Goal: Task Accomplishment & Management: Use online tool/utility

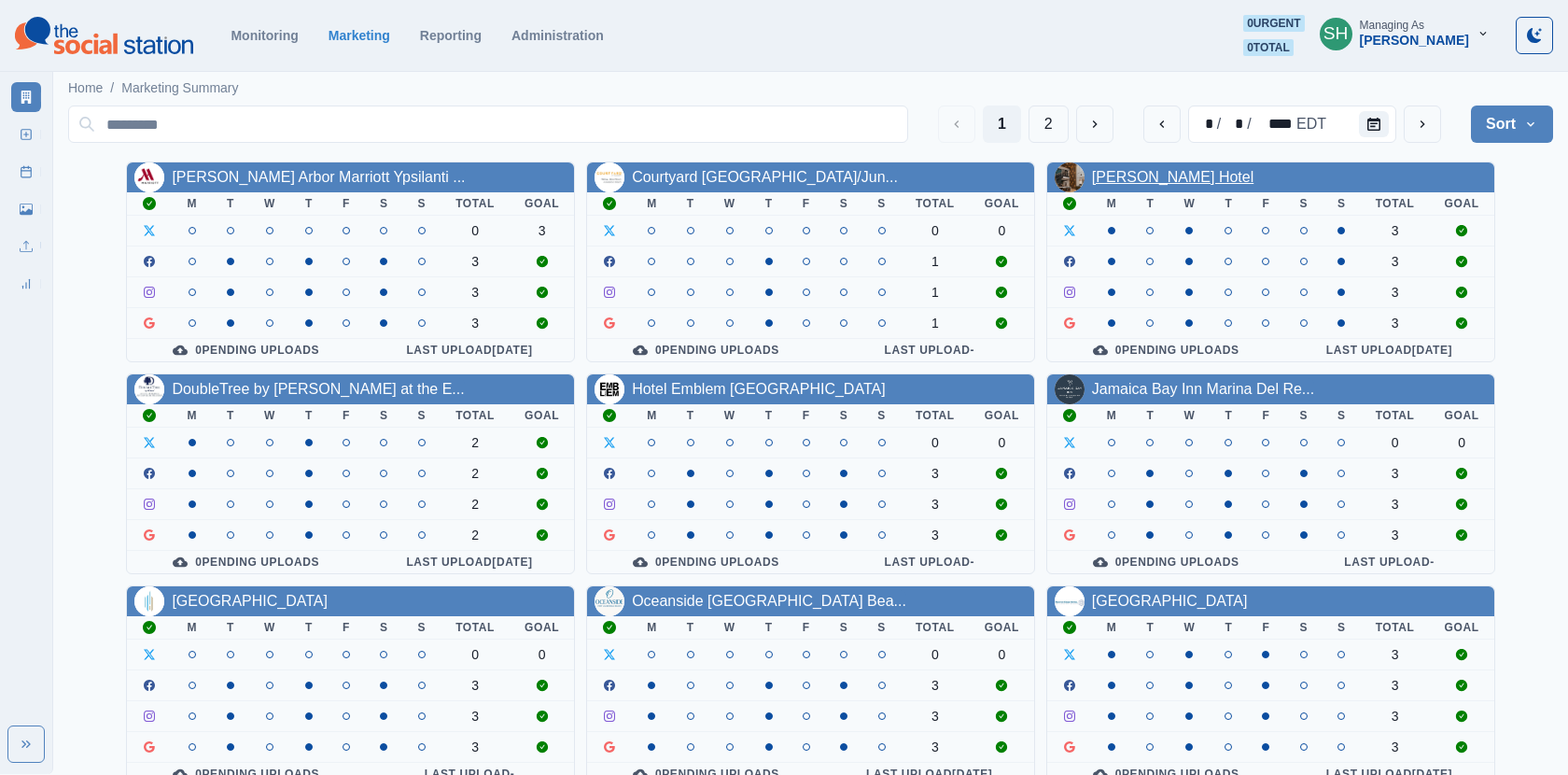
click at [914, 177] on link "[PERSON_NAME] Hotel" at bounding box center [1172, 177] width 162 height 15
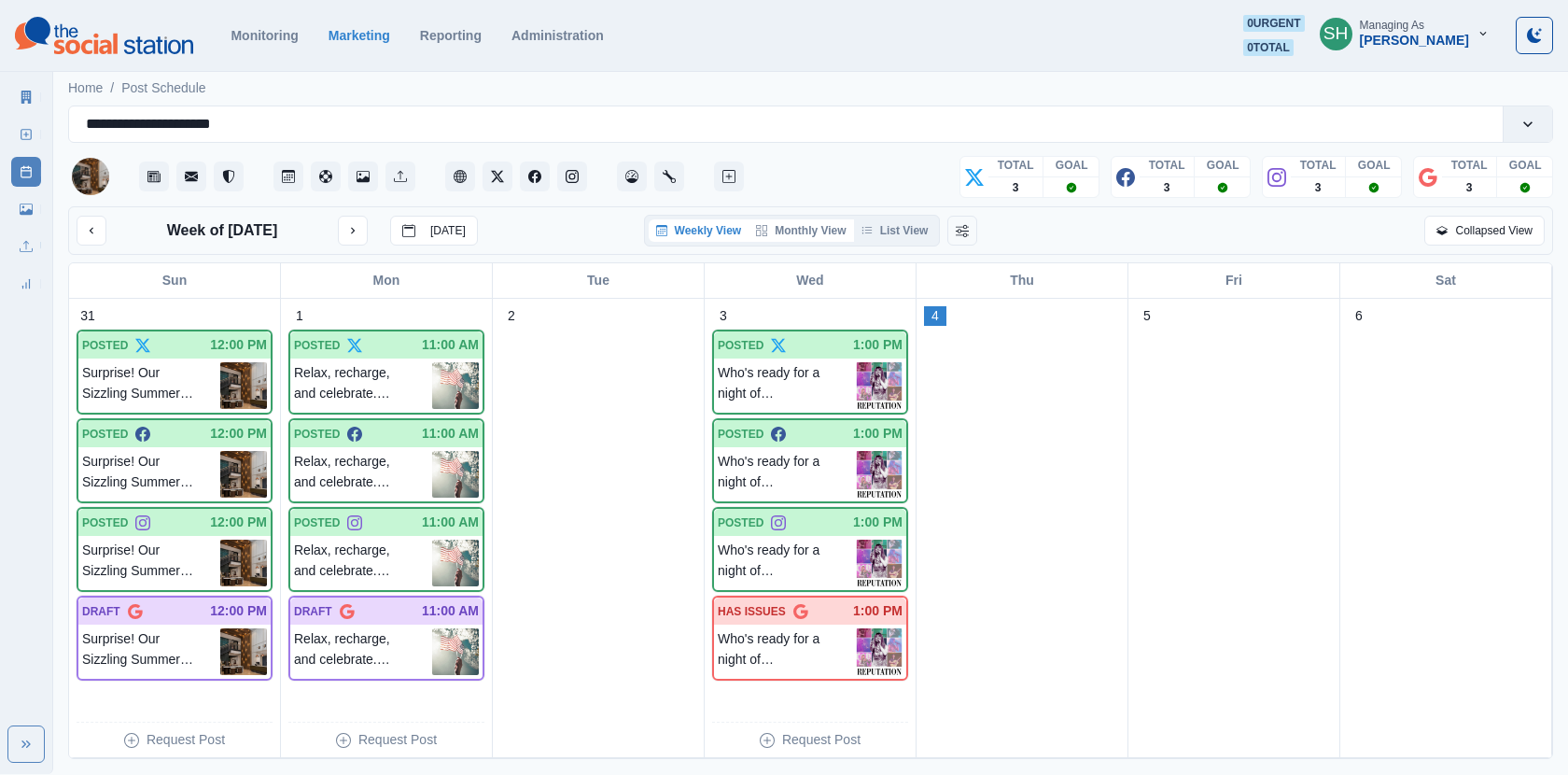
click at [811, 230] on button "Monthly View" at bounding box center [801, 230] width 104 height 22
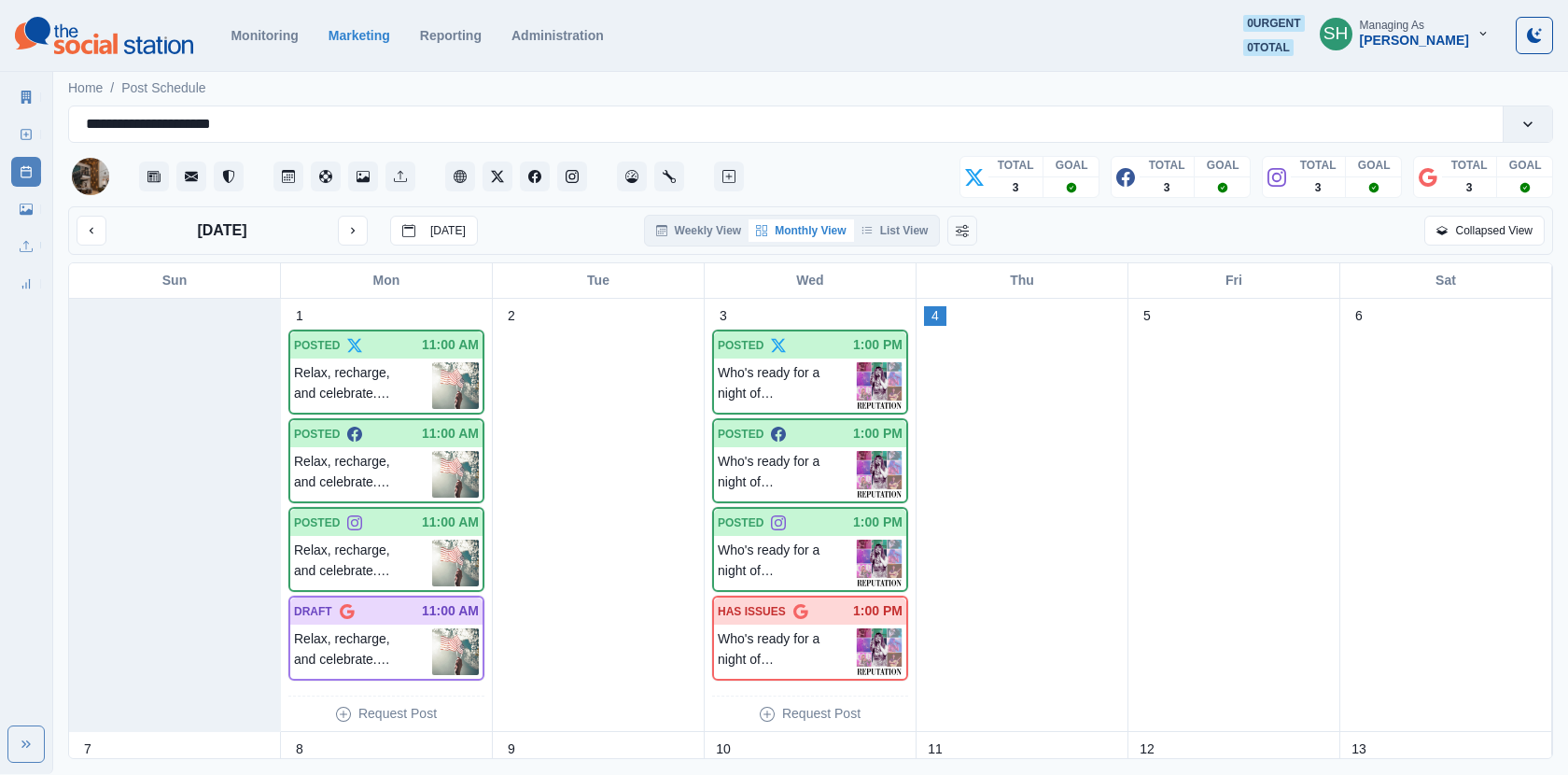
click at [336, 225] on div "September 2025 Today" at bounding box center [277, 230] width 401 height 30
click at [347, 226] on icon "next month" at bounding box center [353, 231] width 14 height 14
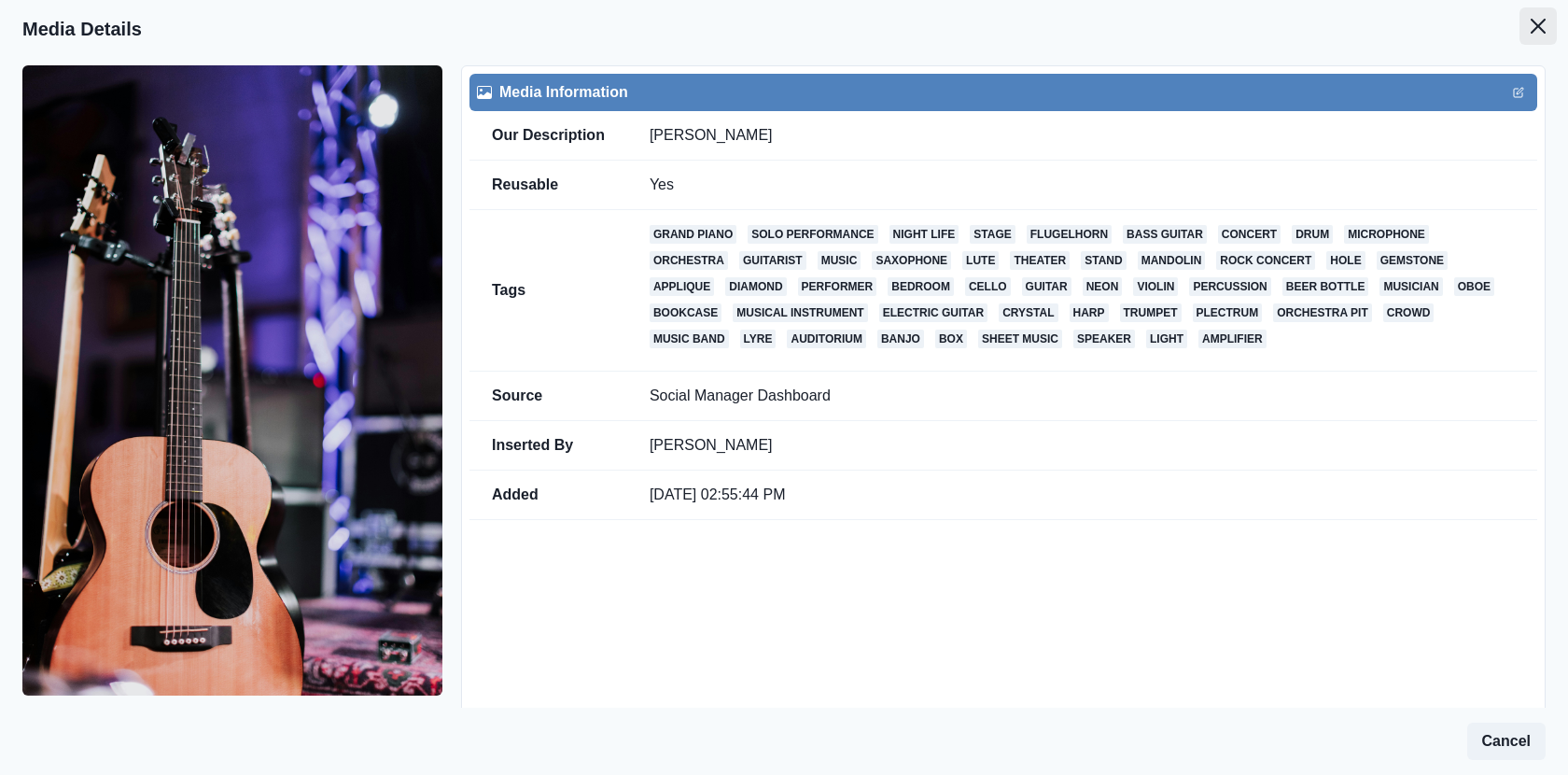
click at [1534, 32] on icon "Close" at bounding box center [1538, 25] width 15 height 15
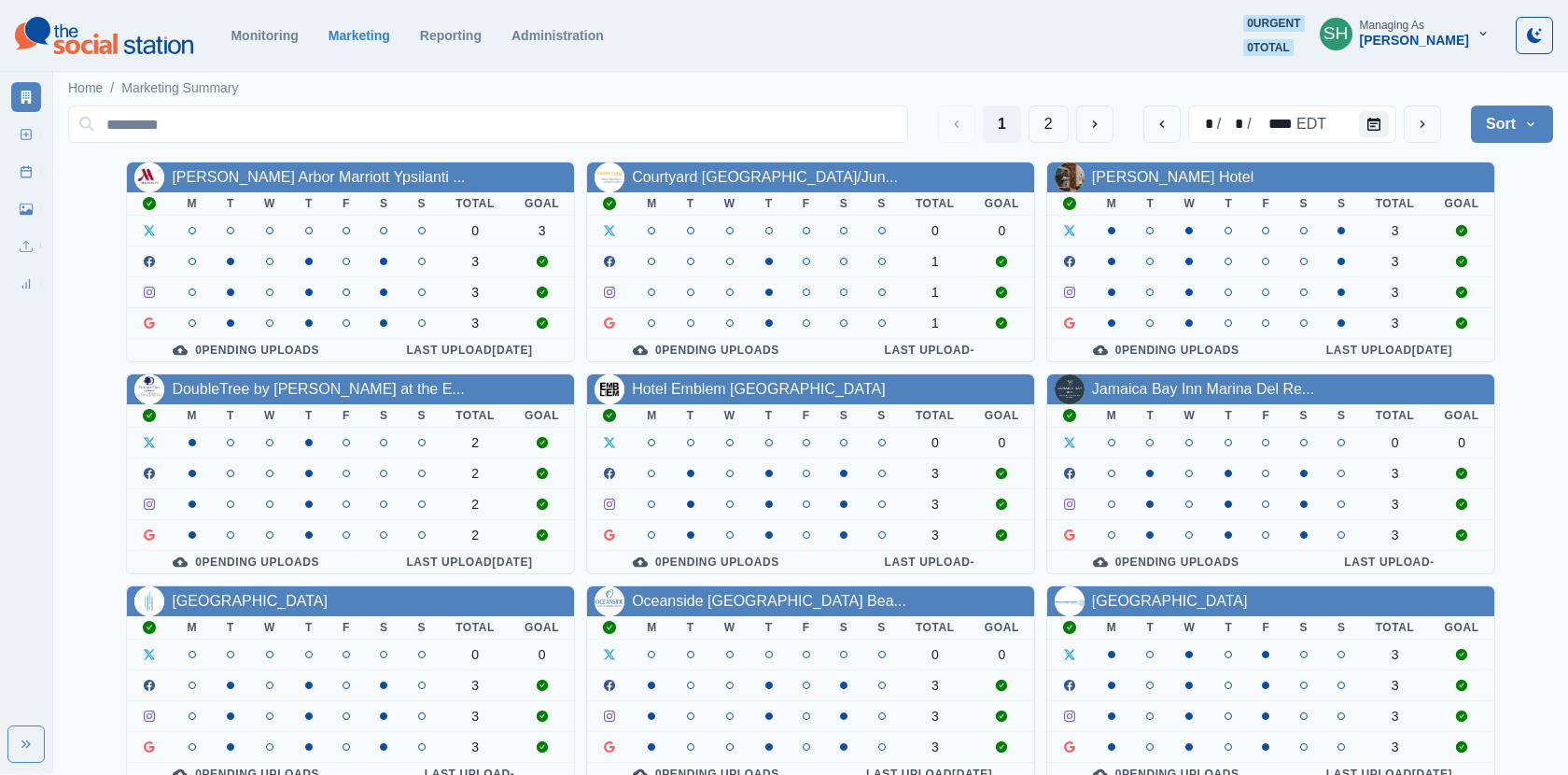
click at [1162, 164] on div "[PERSON_NAME] Hotel" at bounding box center [1271, 177] width 447 height 30
click at [1162, 175] on link "[PERSON_NAME] Hotel" at bounding box center [1172, 177] width 162 height 15
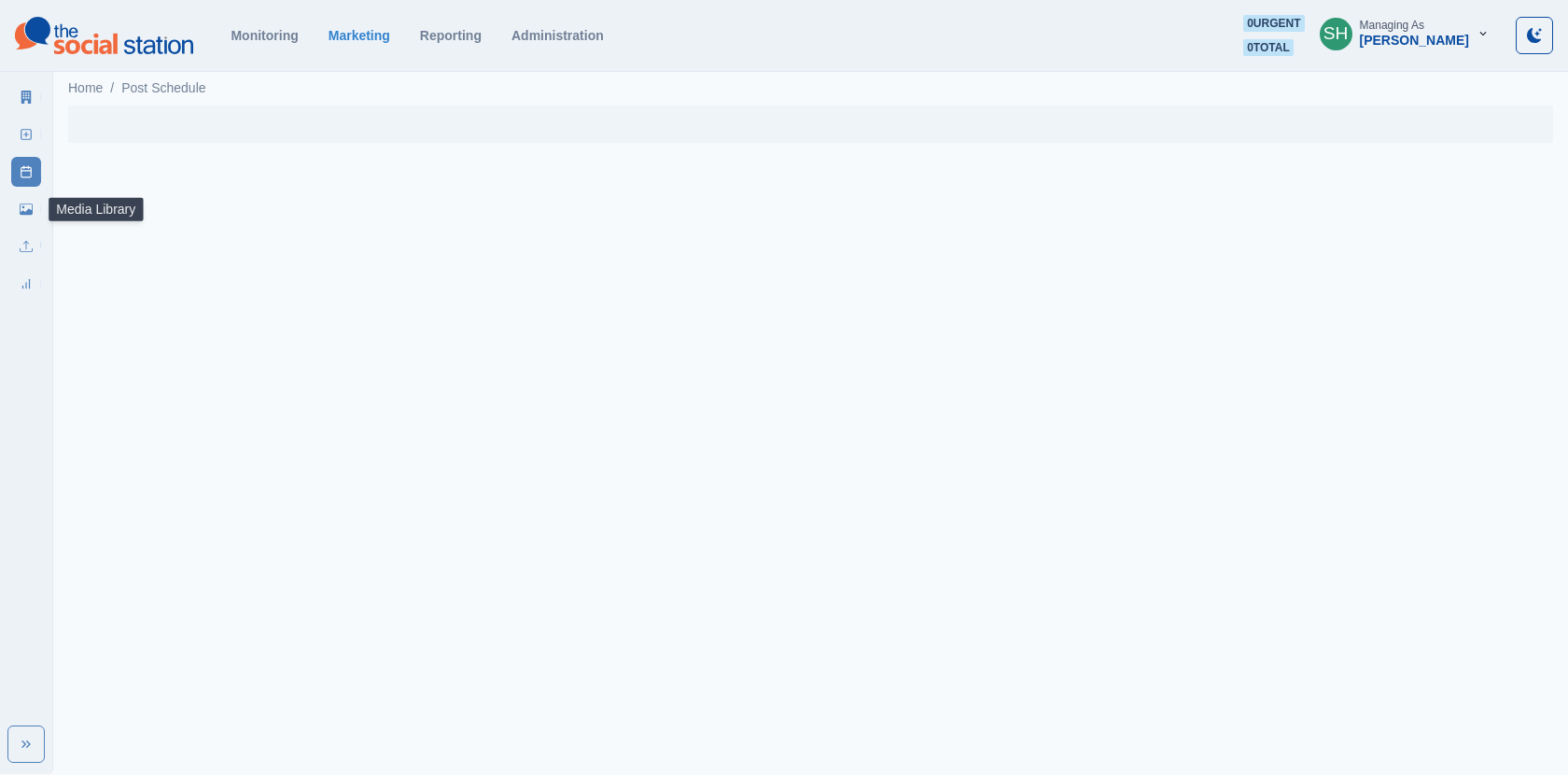
click at [24, 202] on icon at bounding box center [26, 209] width 14 height 14
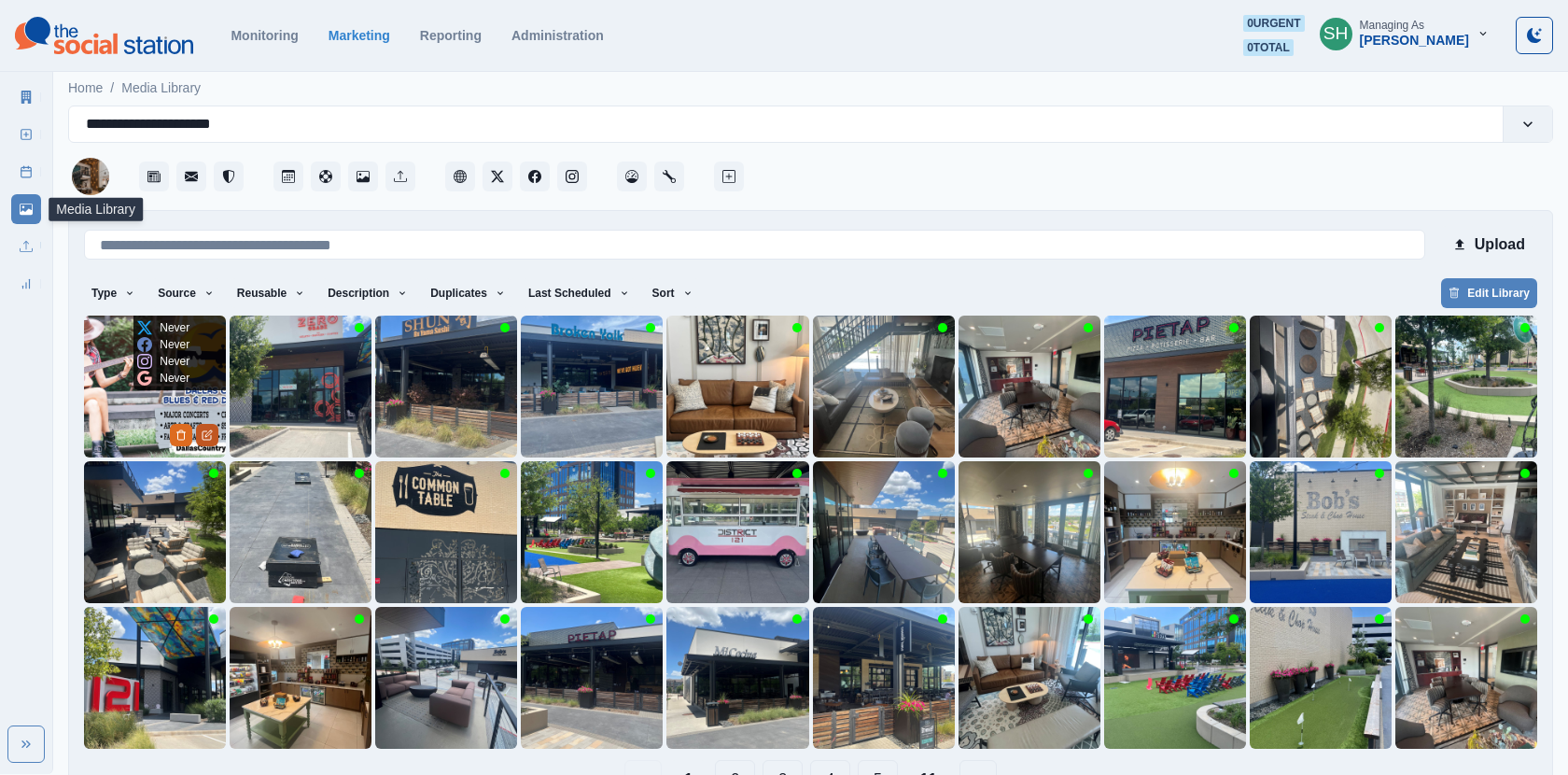
click at [204, 436] on icon "Edit Media" at bounding box center [207, 435] width 12 height 12
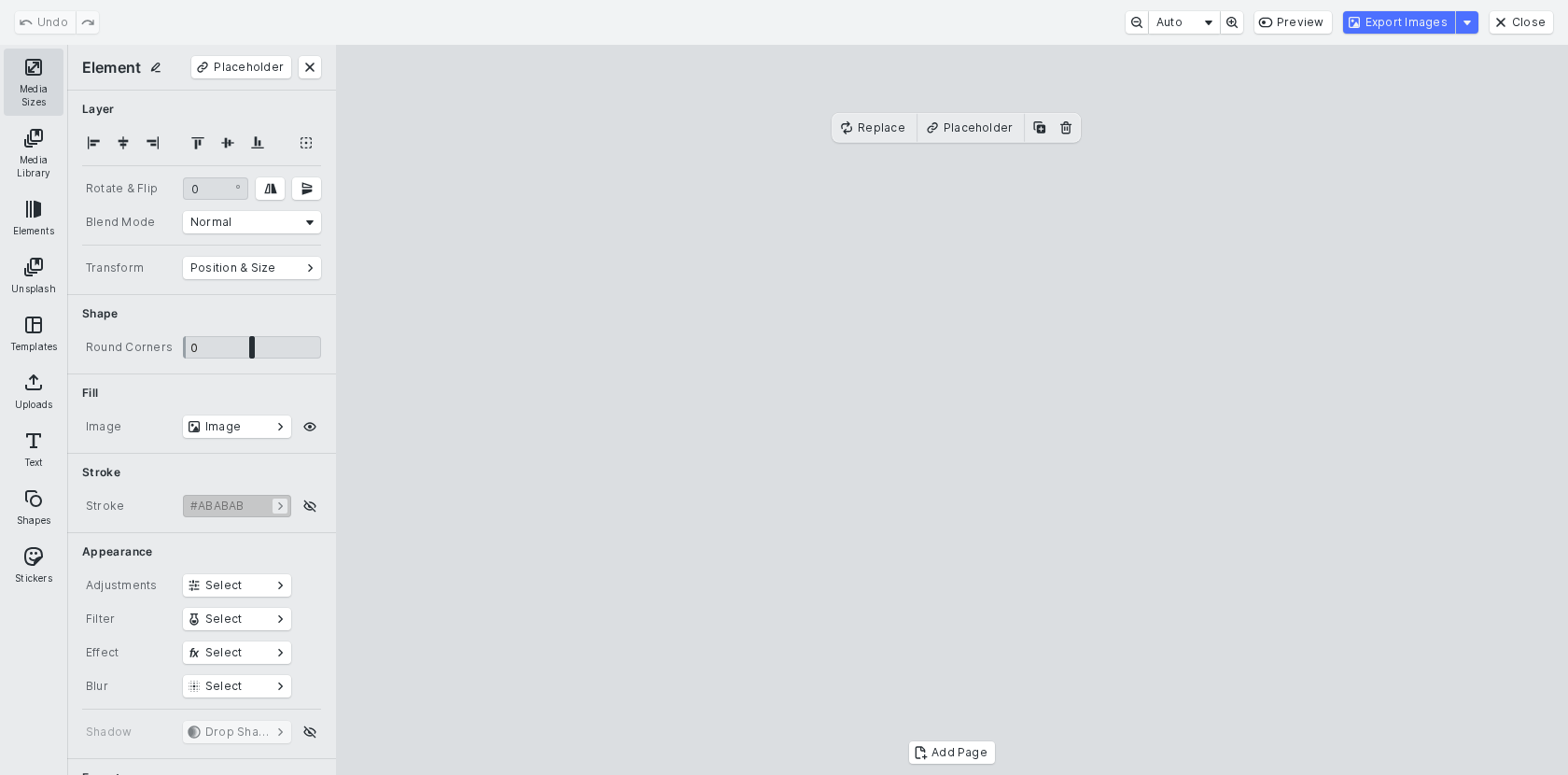
click at [31, 88] on button "Media Sizes" at bounding box center [34, 81] width 60 height 67
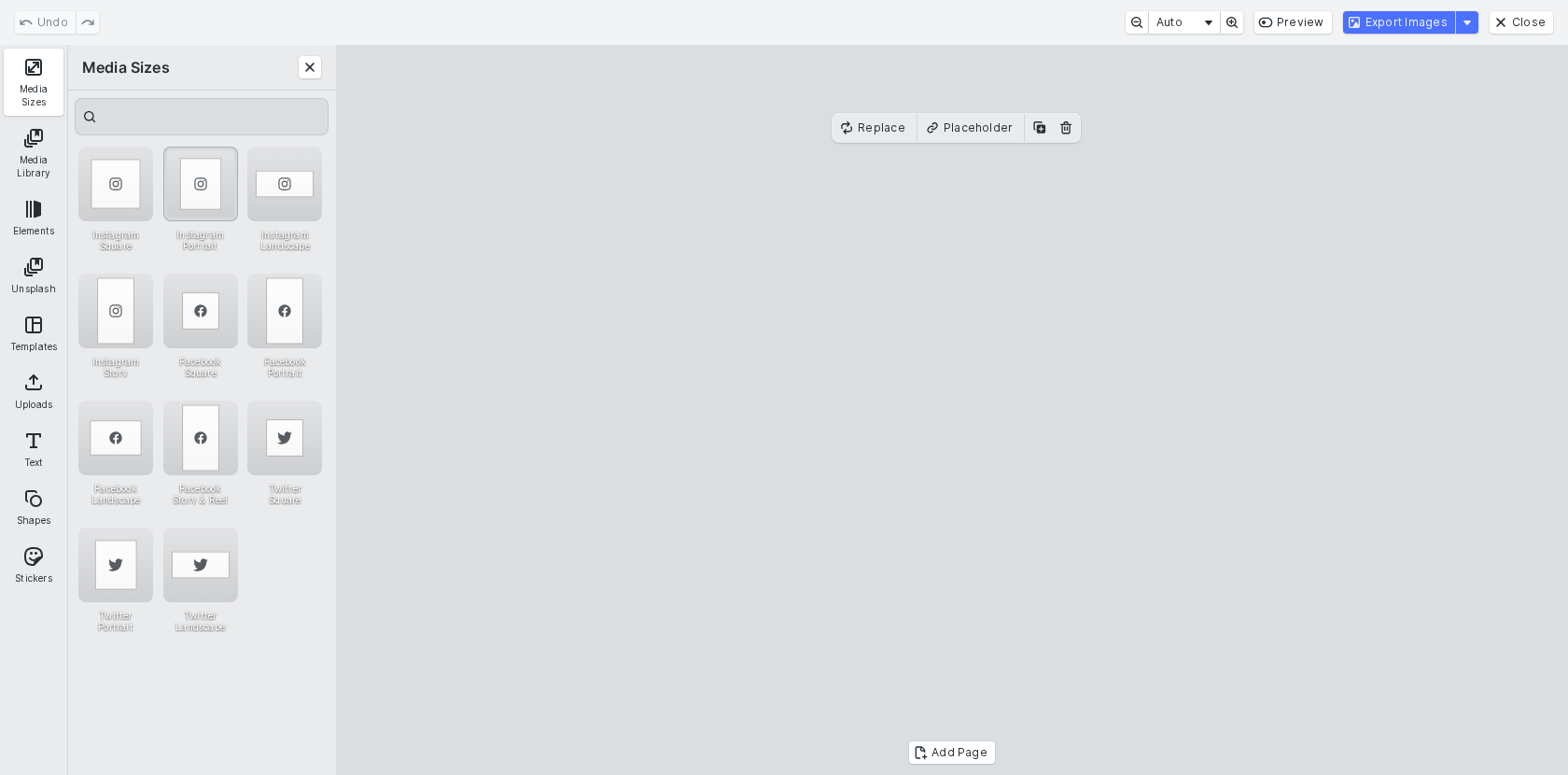
click at [205, 189] on div "Instagram Portrait" at bounding box center [200, 184] width 74 height 75
click at [952, 410] on cesdk-canvas "Editor canvas" at bounding box center [952, 410] width 0 height 0
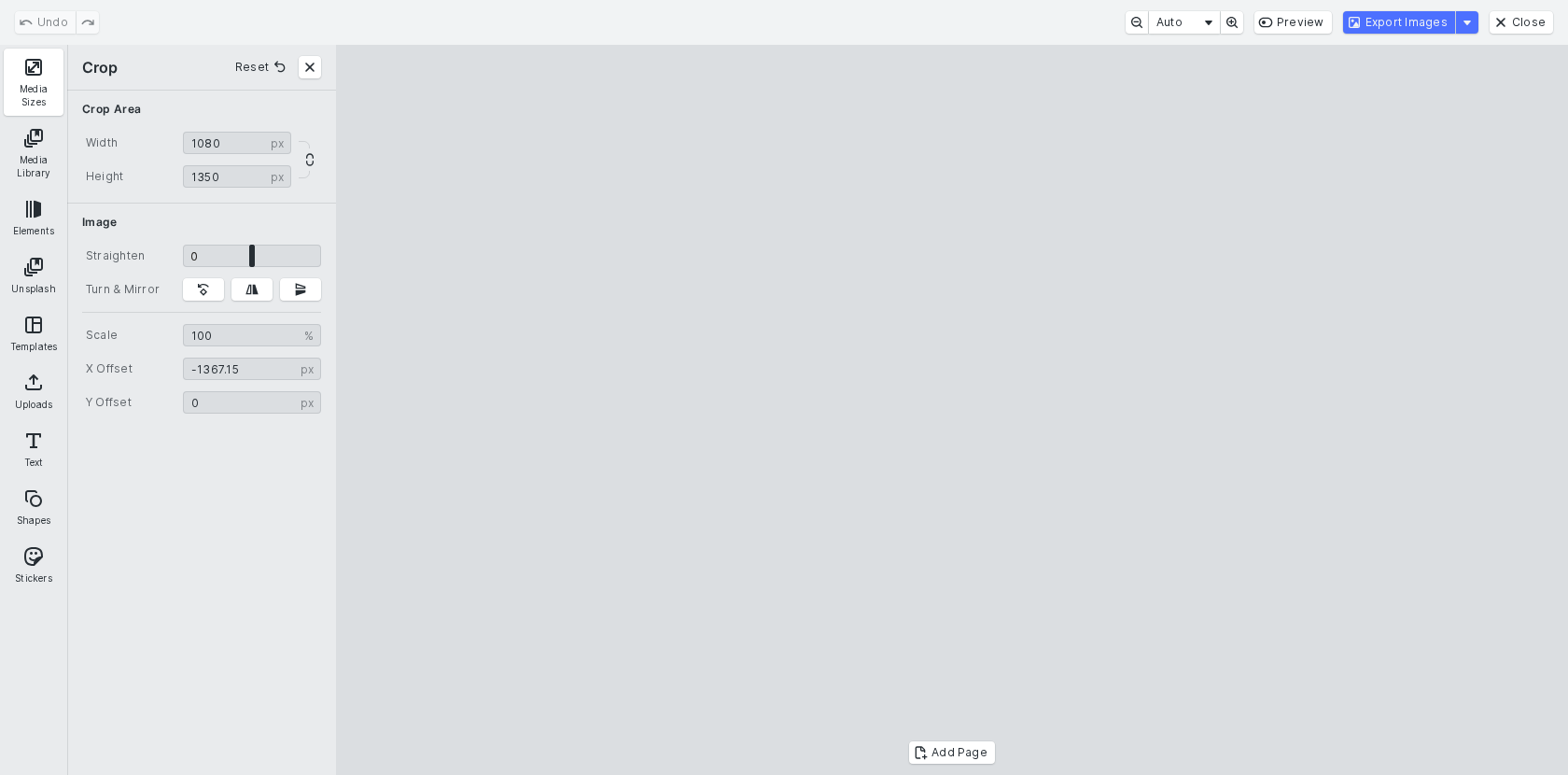
type input "********"
drag, startPoint x: 1110, startPoint y: 373, endPoint x: 879, endPoint y: 377, distance: 231.0
click at [952, 410] on cesdk-canvas "Editor canvas" at bounding box center [952, 410] width 0 height 0
click at [322, 61] on section "Crop Reset" at bounding box center [201, 67] width 269 height 45
click at [303, 61] on button "Close" at bounding box center [310, 67] width 22 height 22
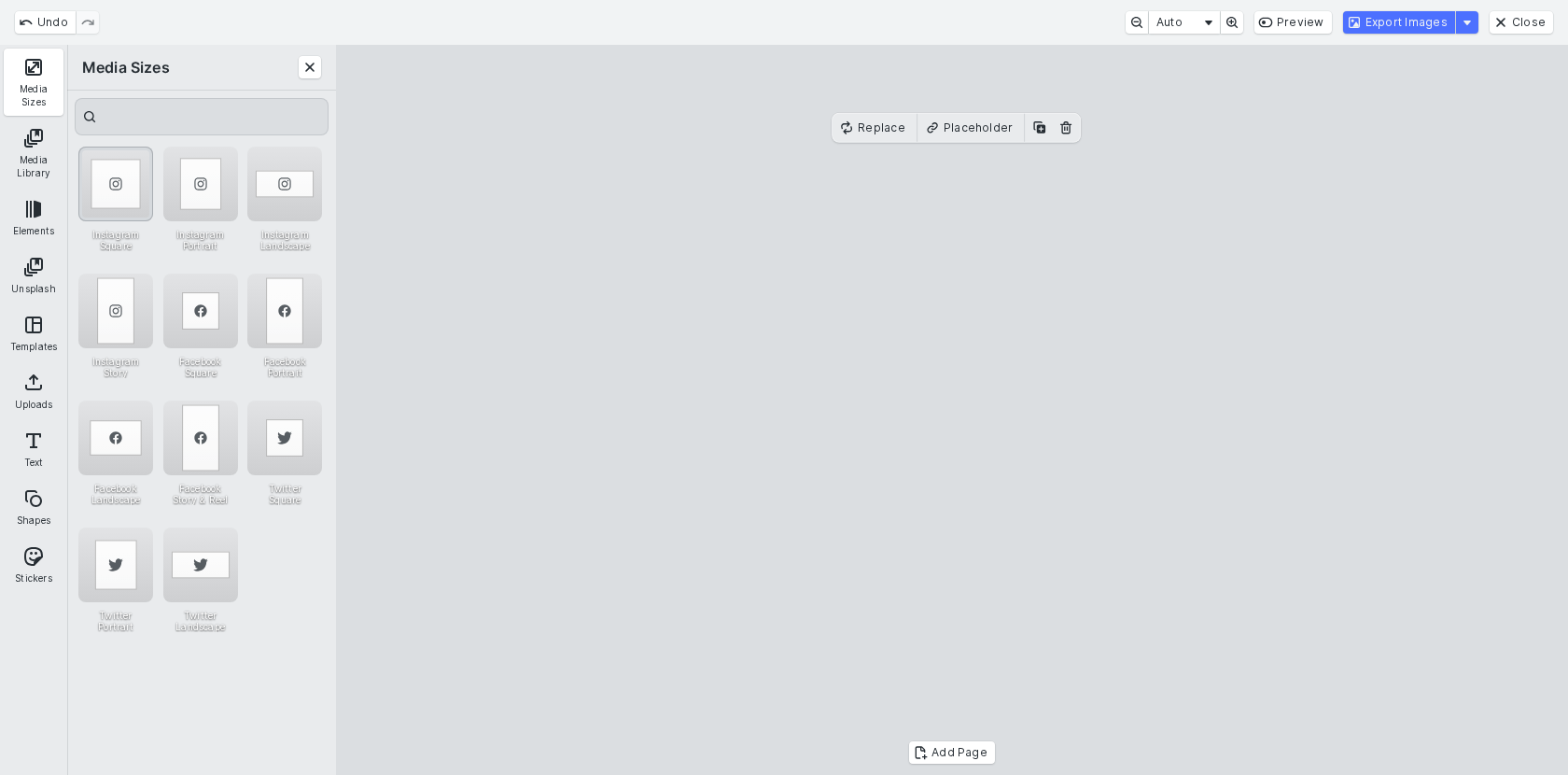
click at [129, 193] on div "Instagram Square" at bounding box center [115, 184] width 74 height 75
click at [952, 410] on cesdk-canvas "Editor canvas" at bounding box center [952, 410] width 0 height 0
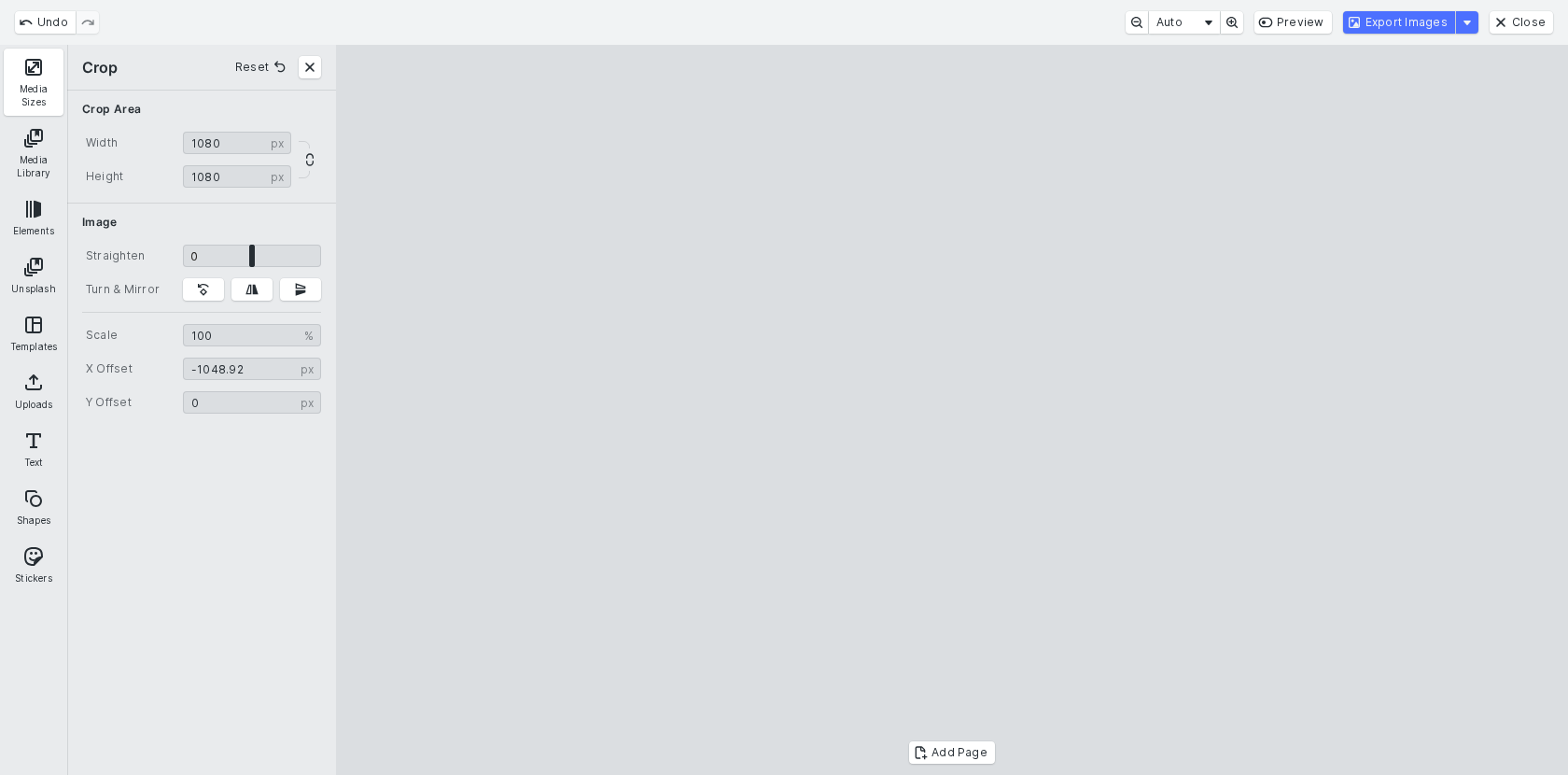
type input "********"
drag, startPoint x: 1058, startPoint y: 316, endPoint x: 801, endPoint y: 325, distance: 257.2
click at [952, 410] on cesdk-canvas "Editor canvas" at bounding box center [952, 410] width 0 height 0
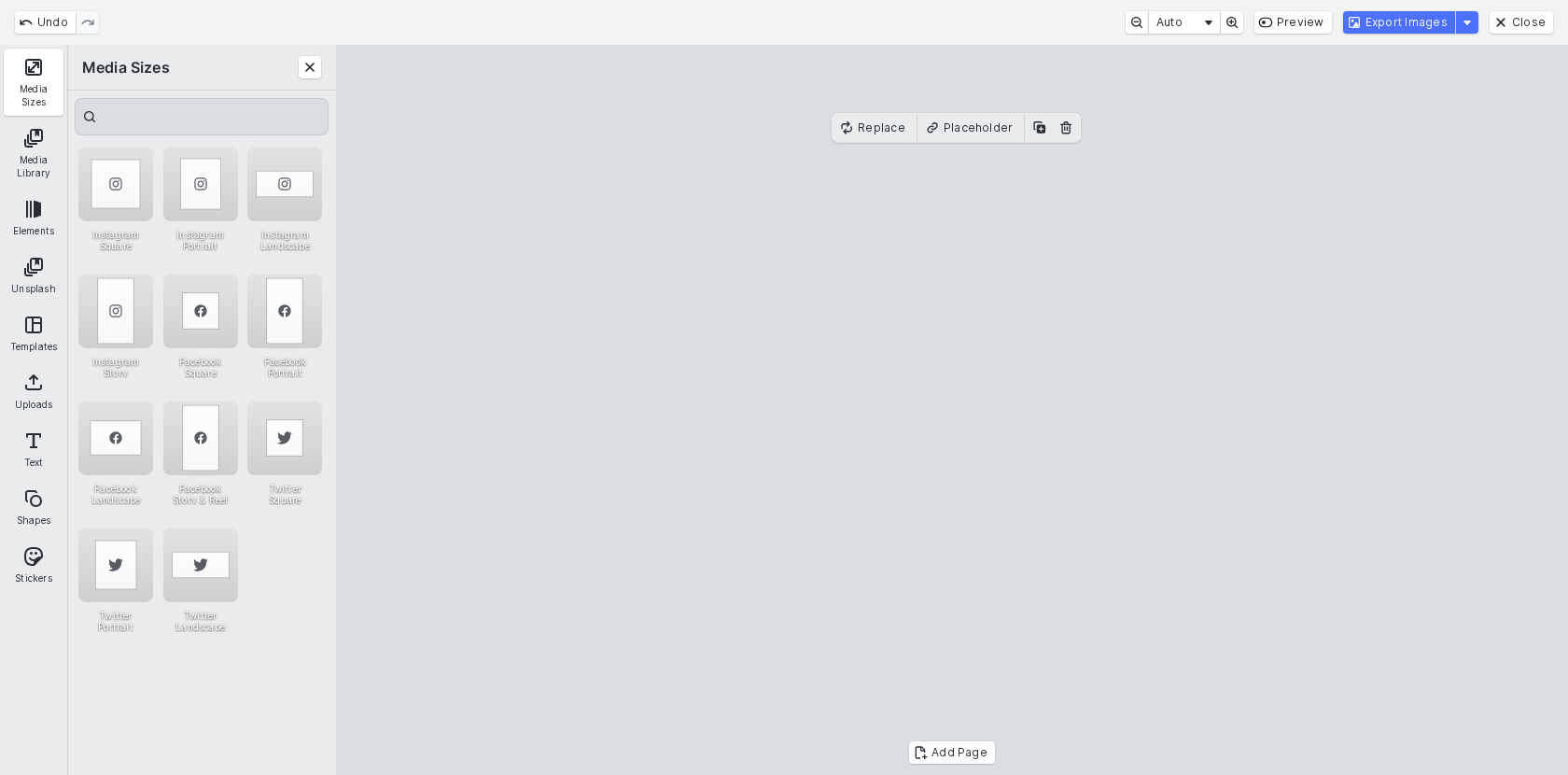
click at [952, 410] on cesdk-canvas "Editor canvas" at bounding box center [952, 410] width 0 height 0
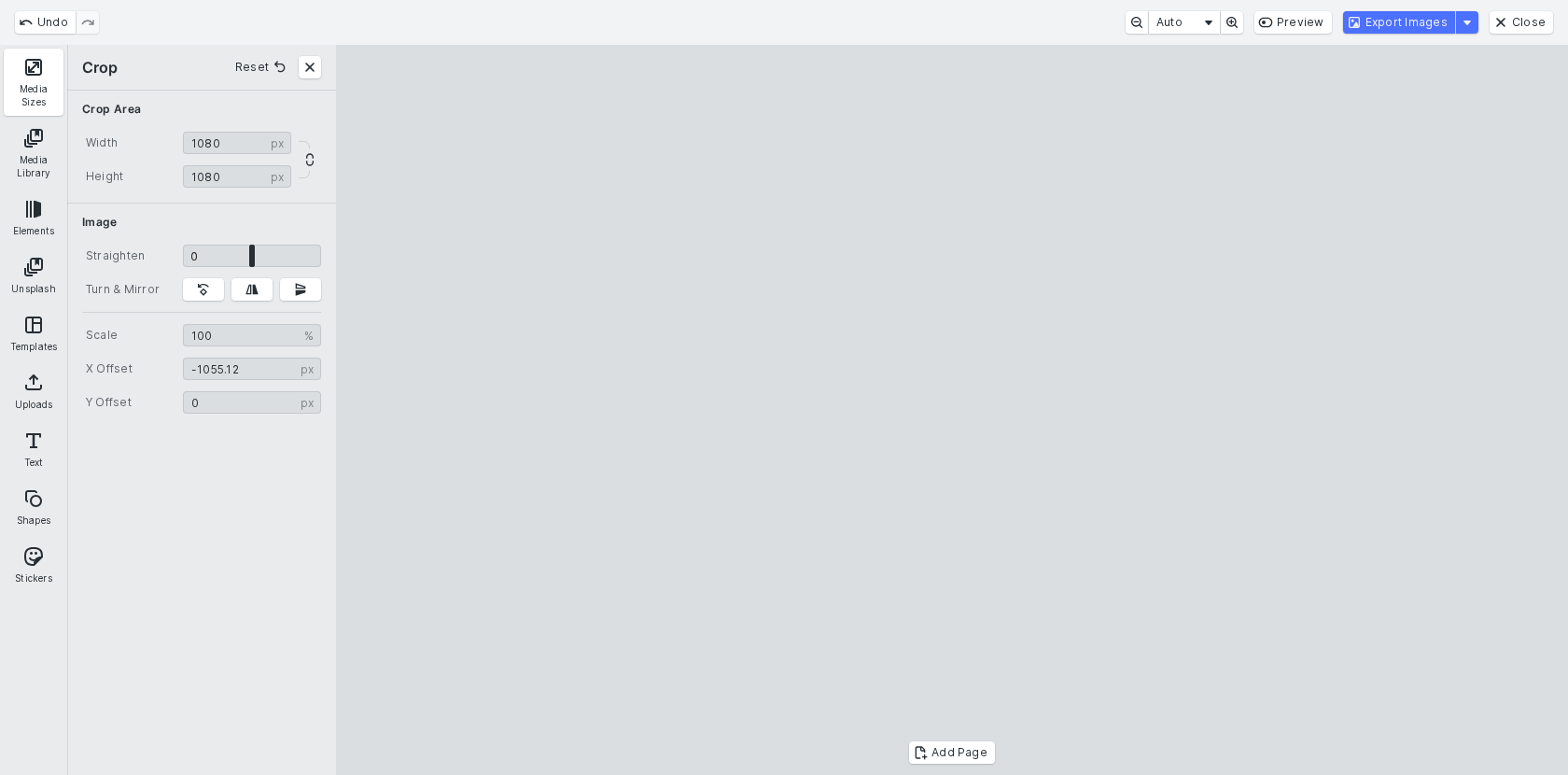
type input "********"
click at [952, 410] on cesdk-canvas "Editor canvas" at bounding box center [952, 410] width 0 height 0
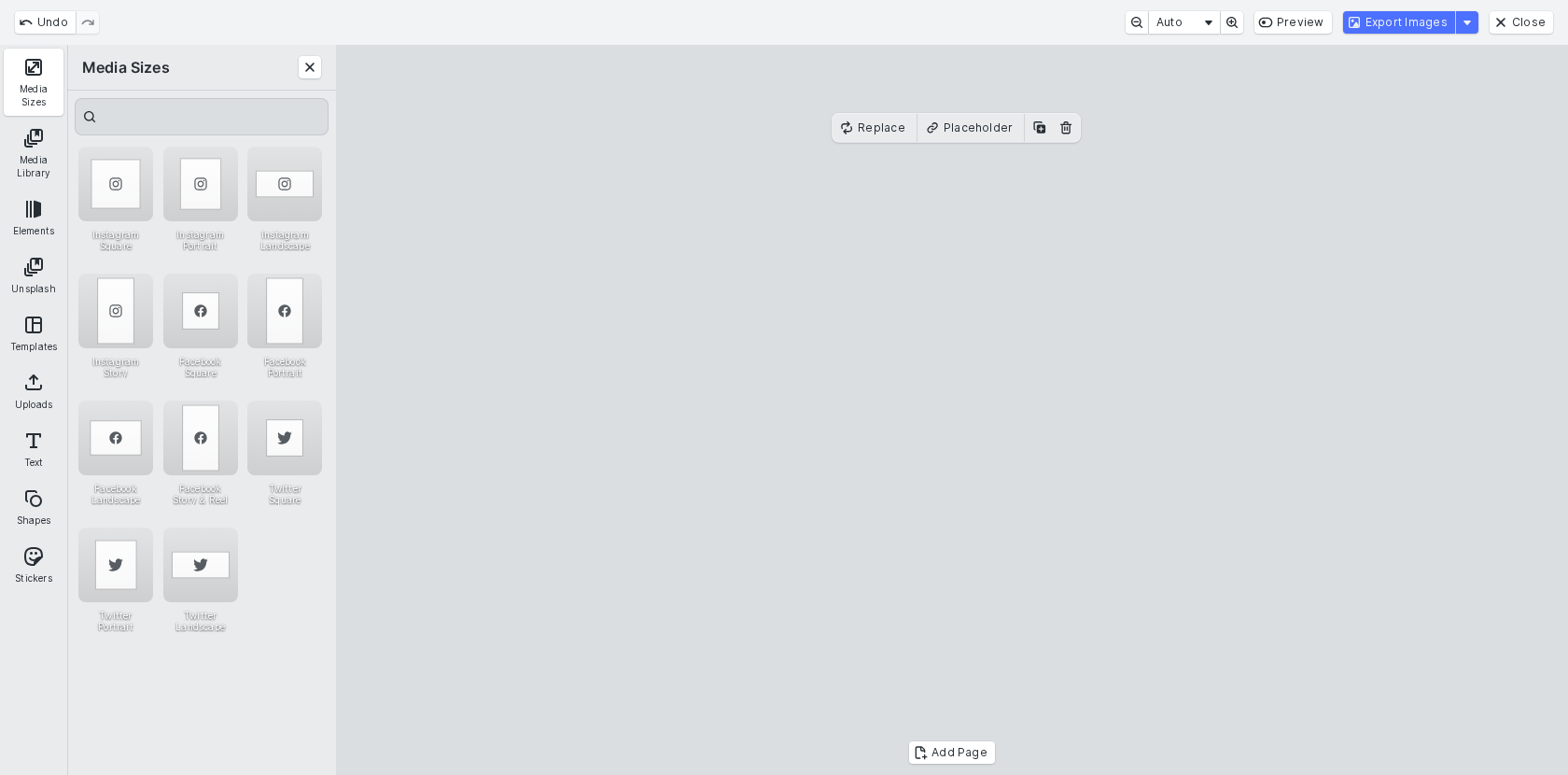
click at [952, 410] on cesdk-canvas "Editor canvas" at bounding box center [952, 410] width 0 height 0
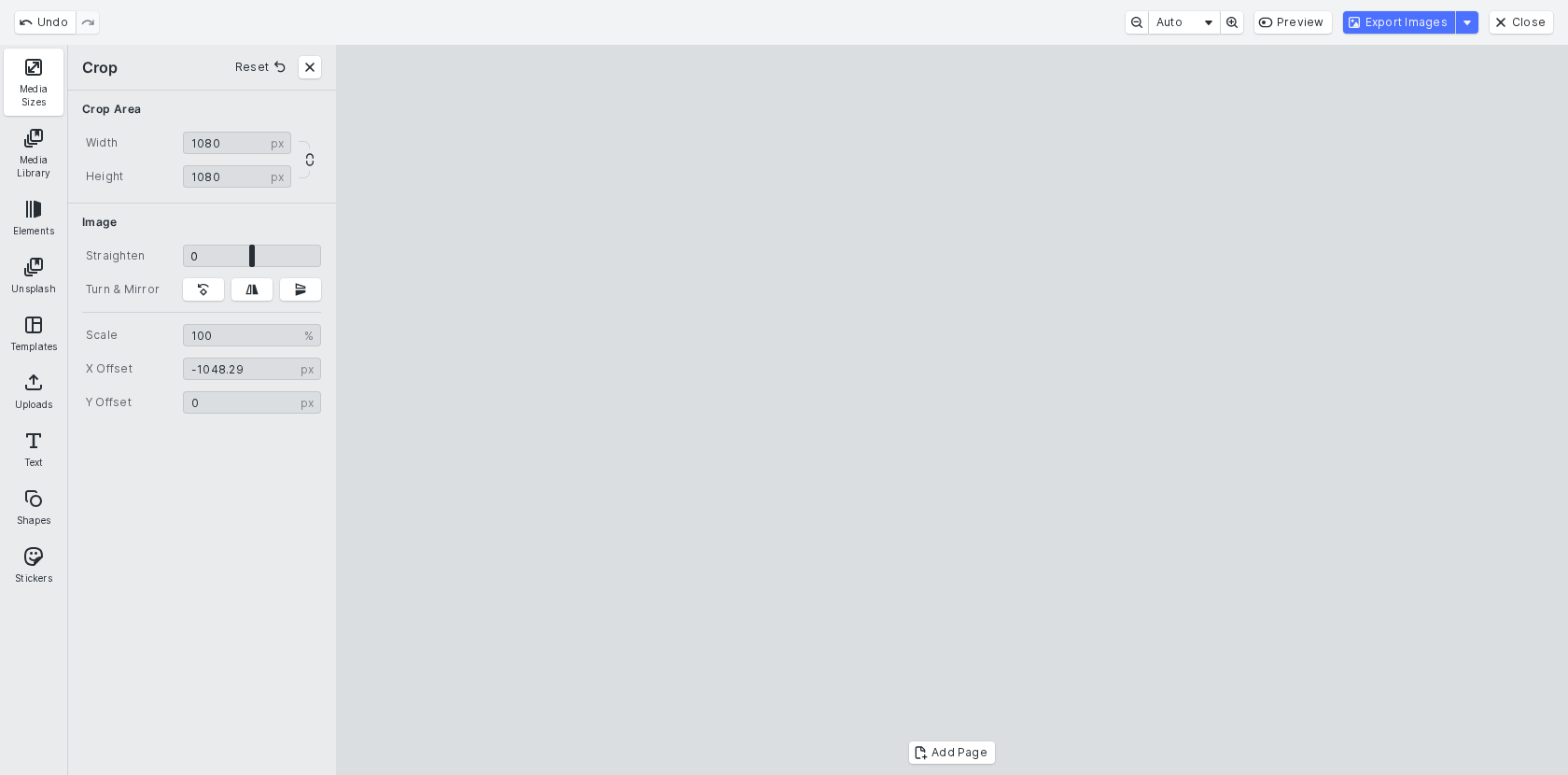
type input "********"
click at [952, 410] on cesdk-canvas "Editor canvas" at bounding box center [952, 410] width 0 height 0
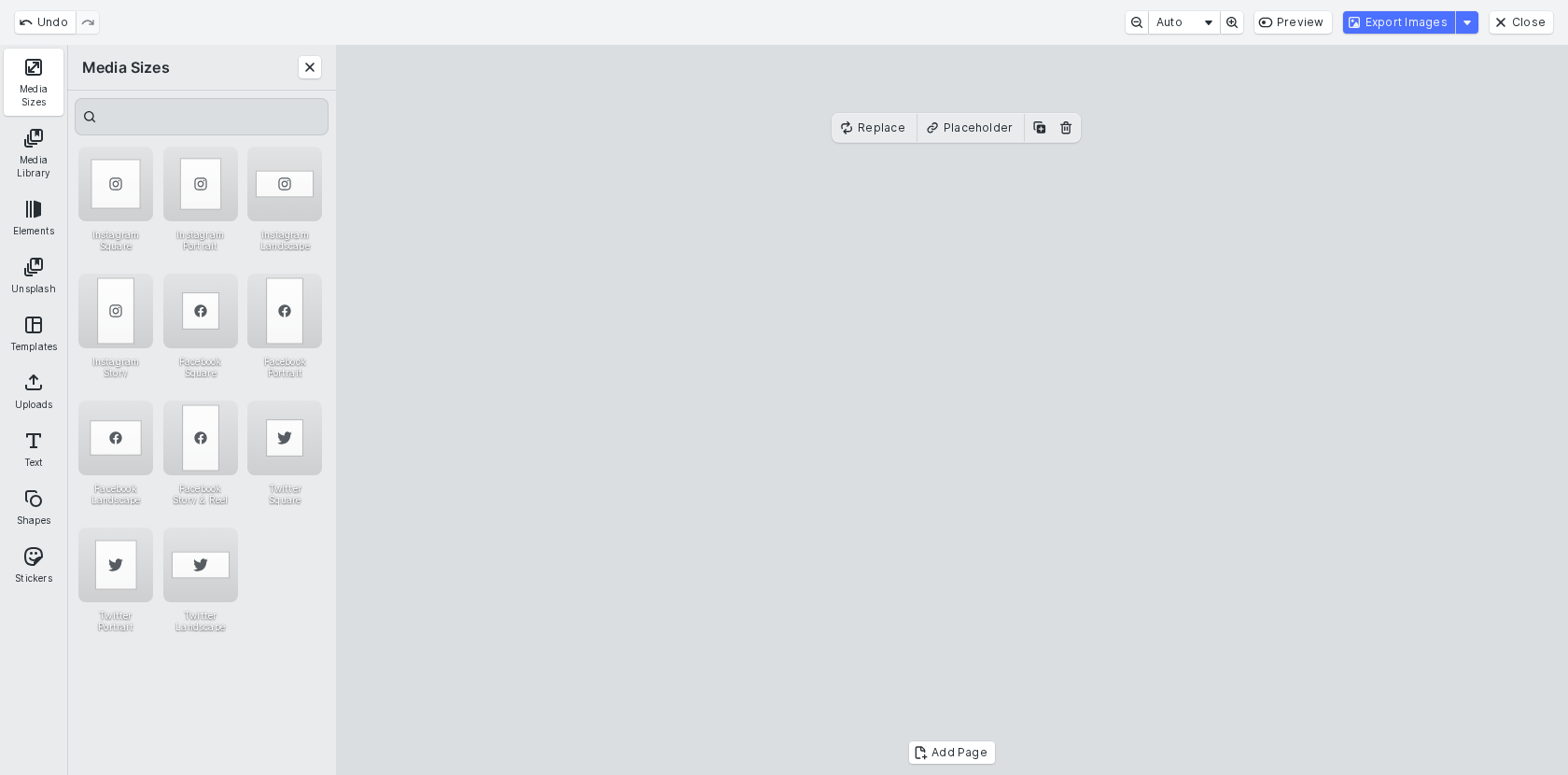
click at [952, 410] on cesdk-canvas "Editor canvas" at bounding box center [952, 410] width 0 height 0
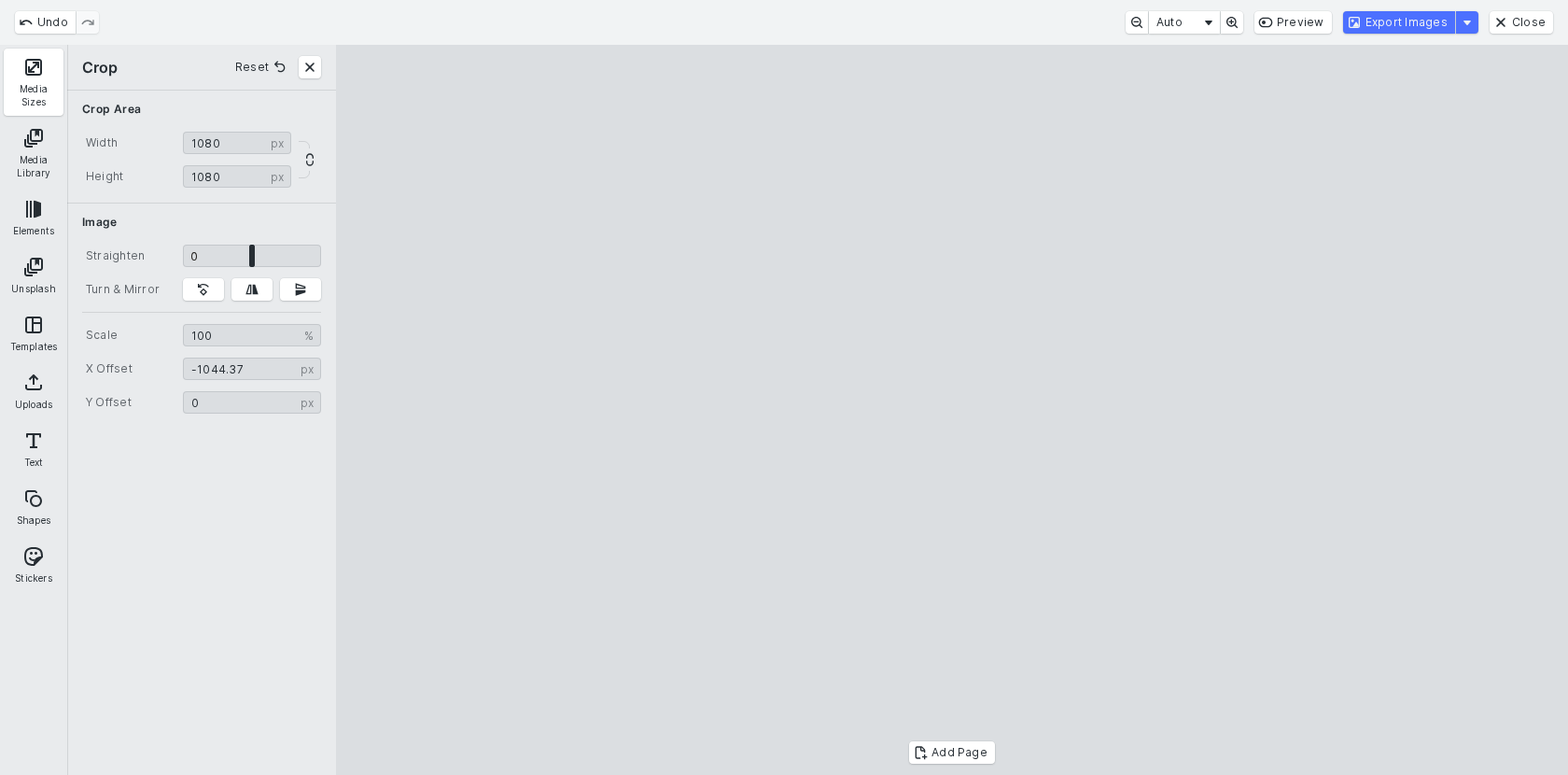
type input "********"
click at [952, 410] on cesdk-canvas "Editor canvas" at bounding box center [952, 410] width 0 height 0
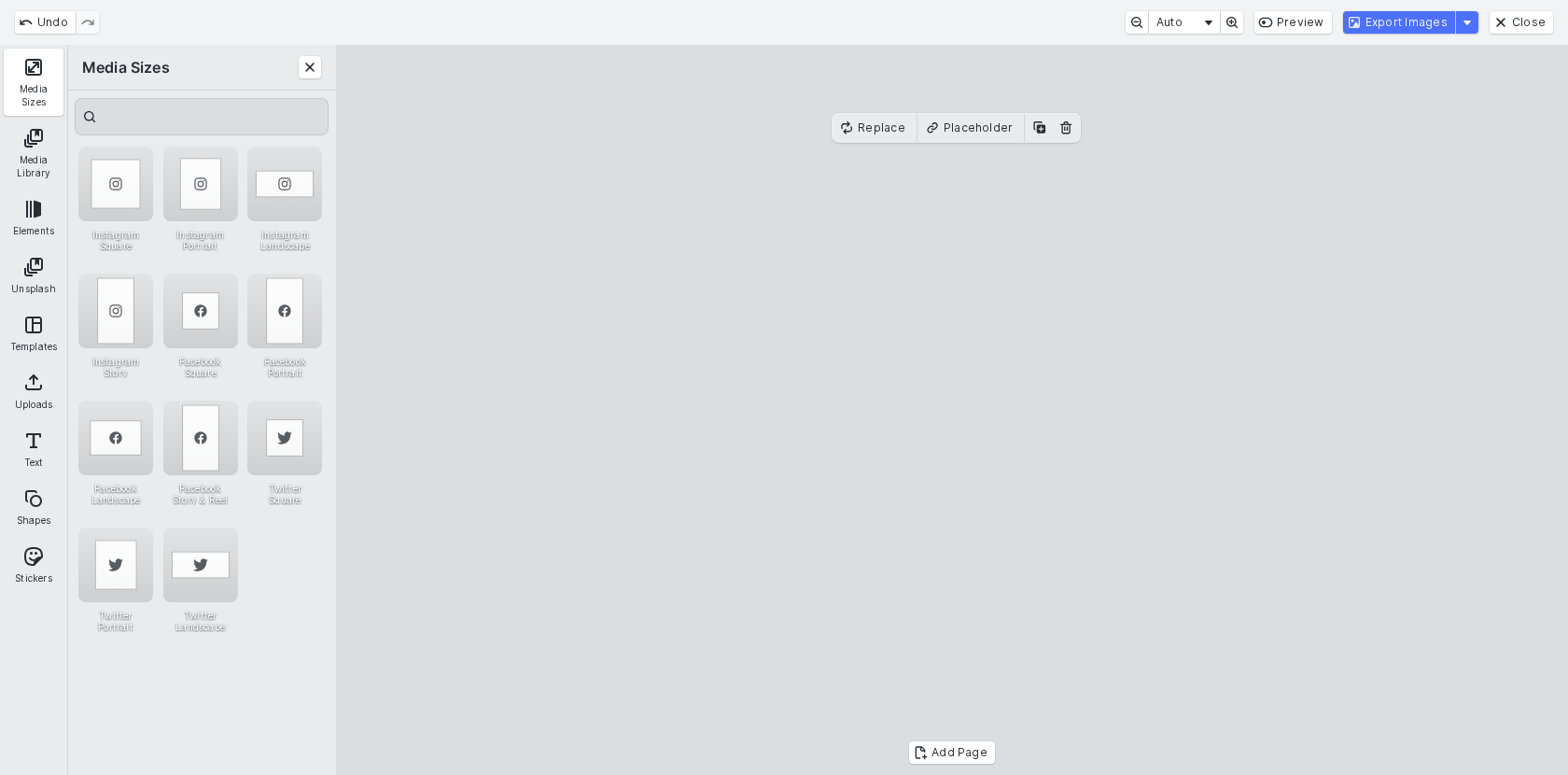
click at [952, 410] on cesdk-canvas "Editor canvas" at bounding box center [952, 410] width 0 height 0
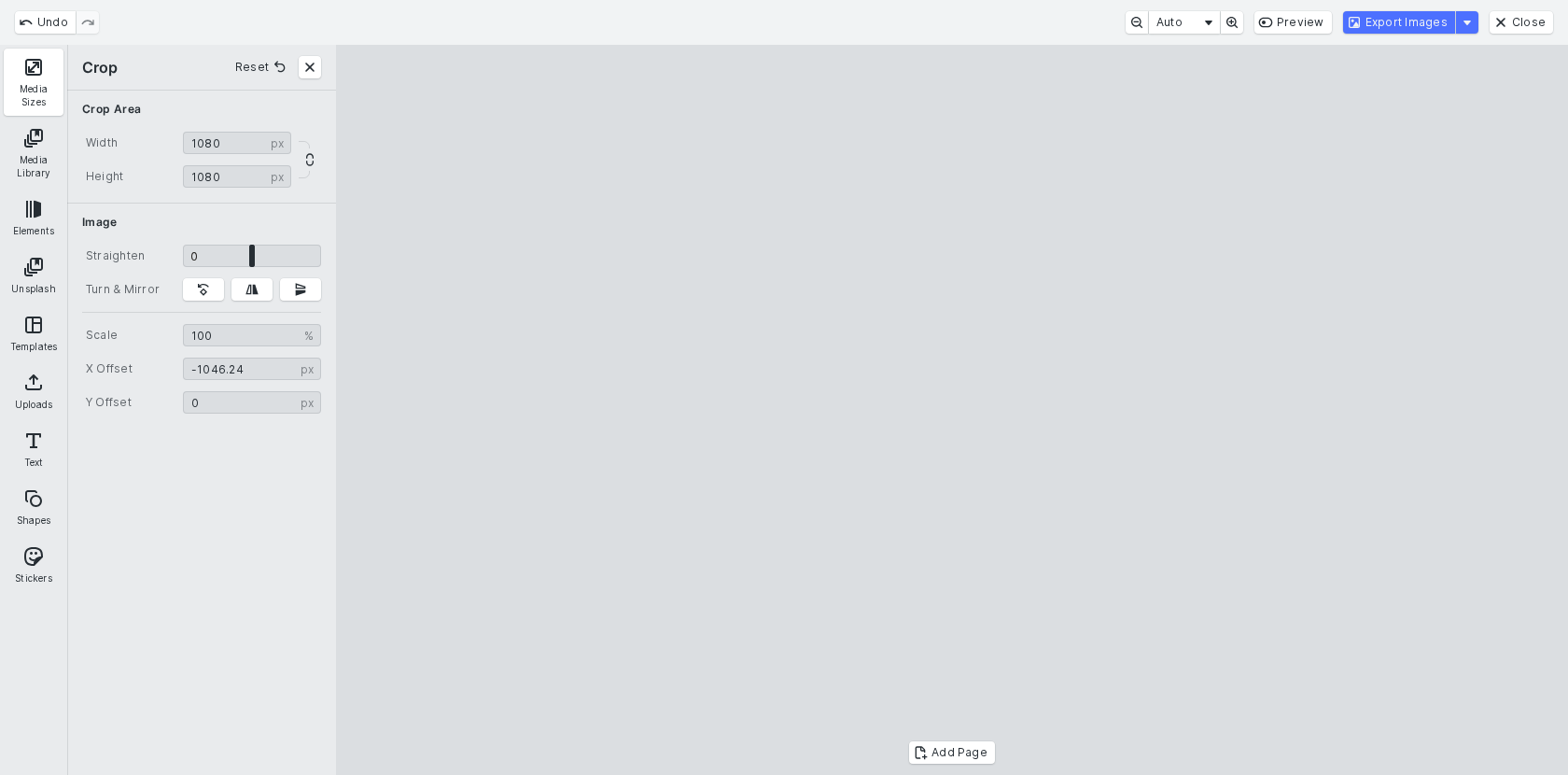
type input "********"
click at [952, 410] on cesdk-canvas "Editor canvas" at bounding box center [952, 410] width 0 height 0
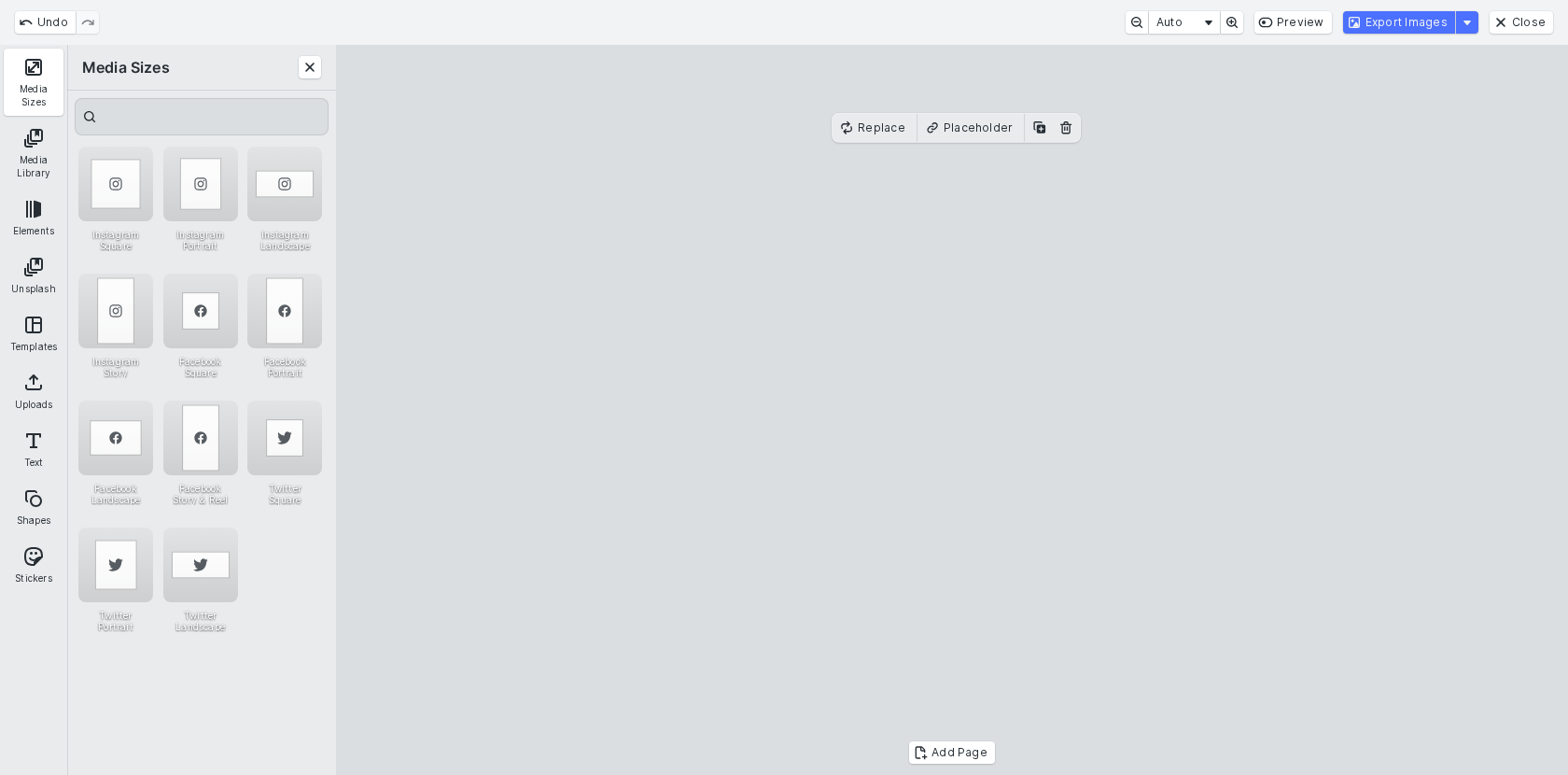
click at [952, 410] on cesdk-canvas "Editor canvas" at bounding box center [952, 410] width 0 height 0
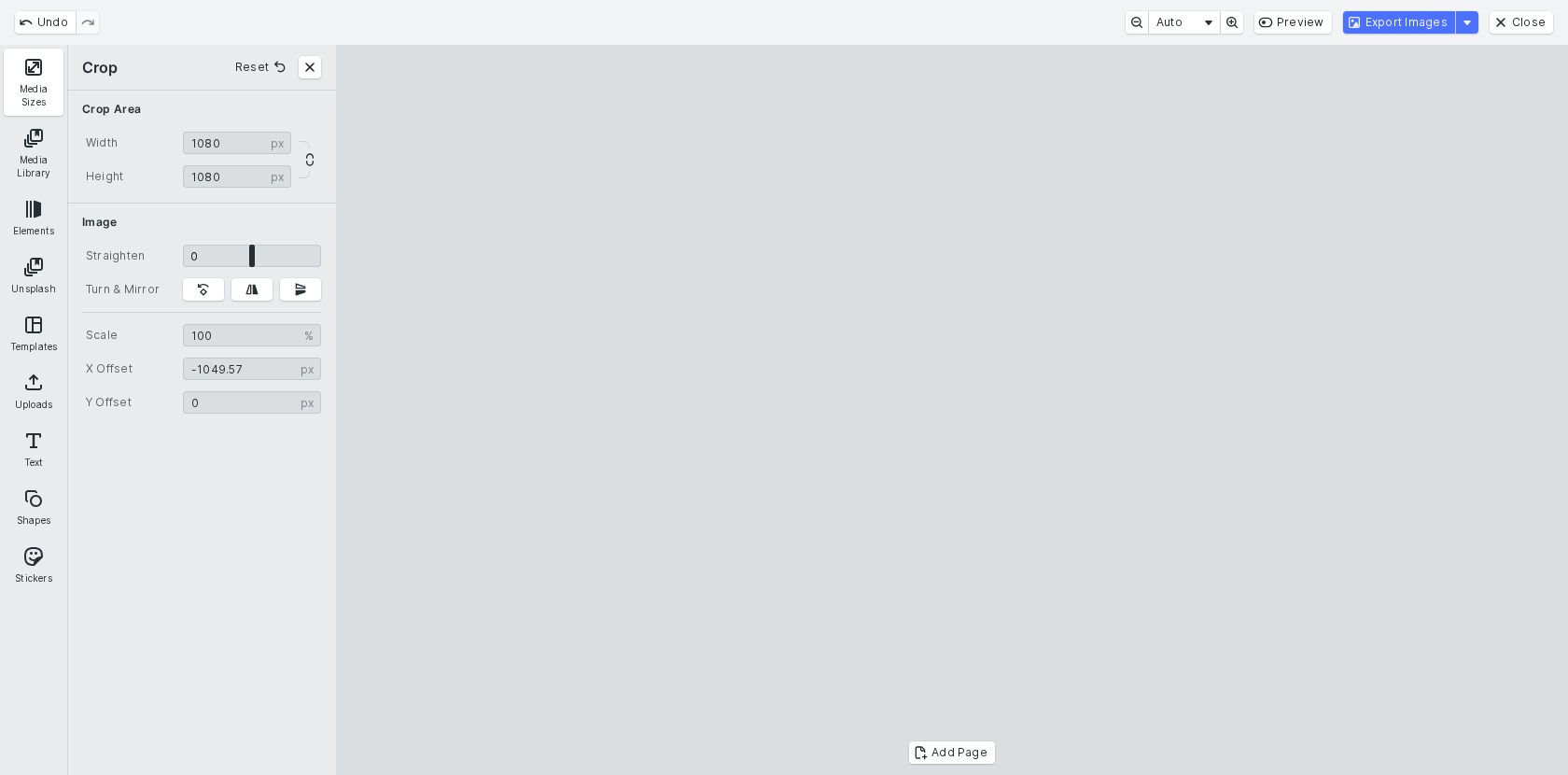
type input "********"
click at [952, 410] on cesdk-canvas "Editor canvas" at bounding box center [952, 410] width 0 height 0
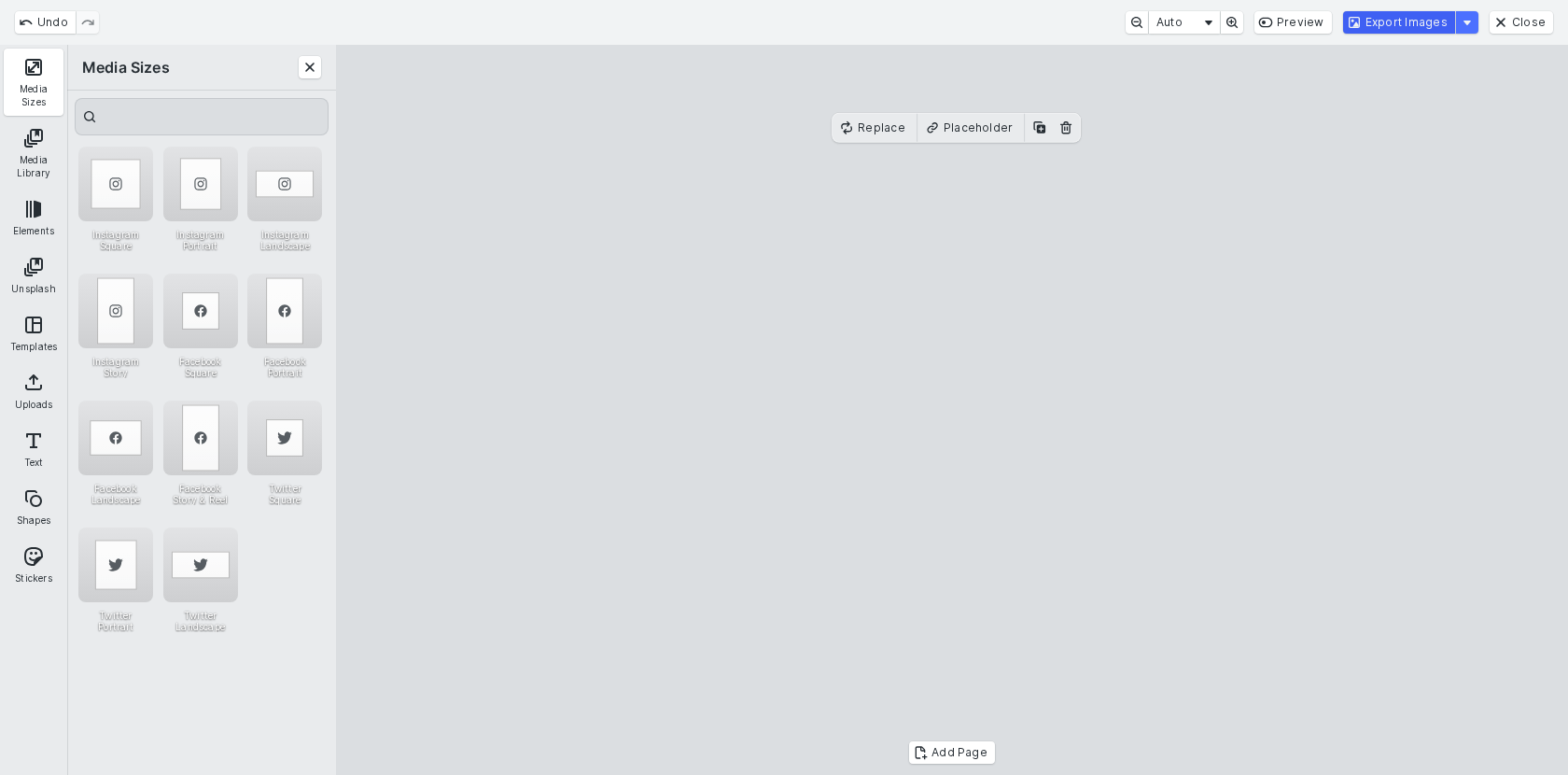
click at [1407, 20] on button "Export Images" at bounding box center [1400, 22] width 112 height 22
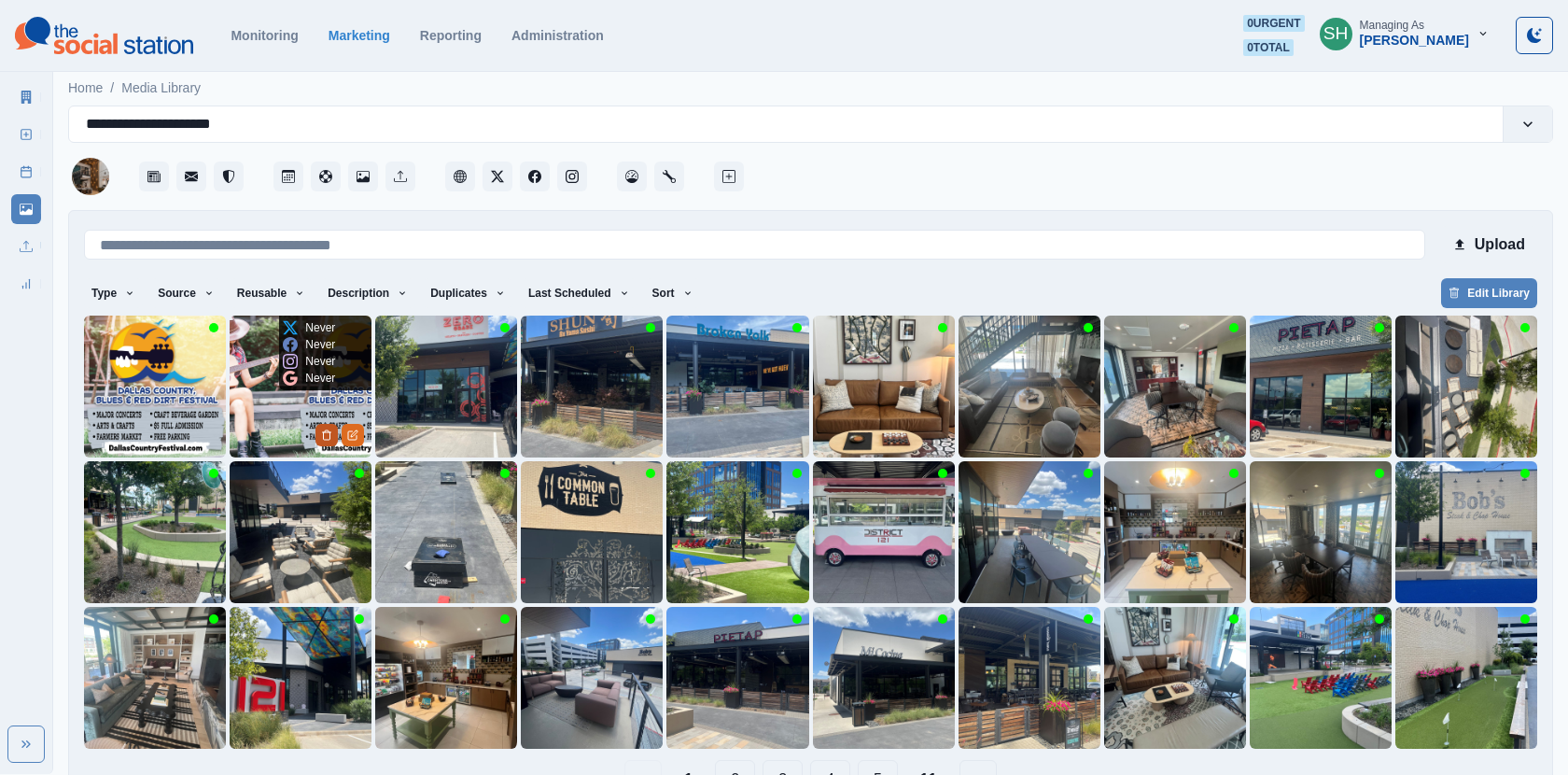
click at [324, 432] on icon "Delete Media" at bounding box center [327, 435] width 7 height 10
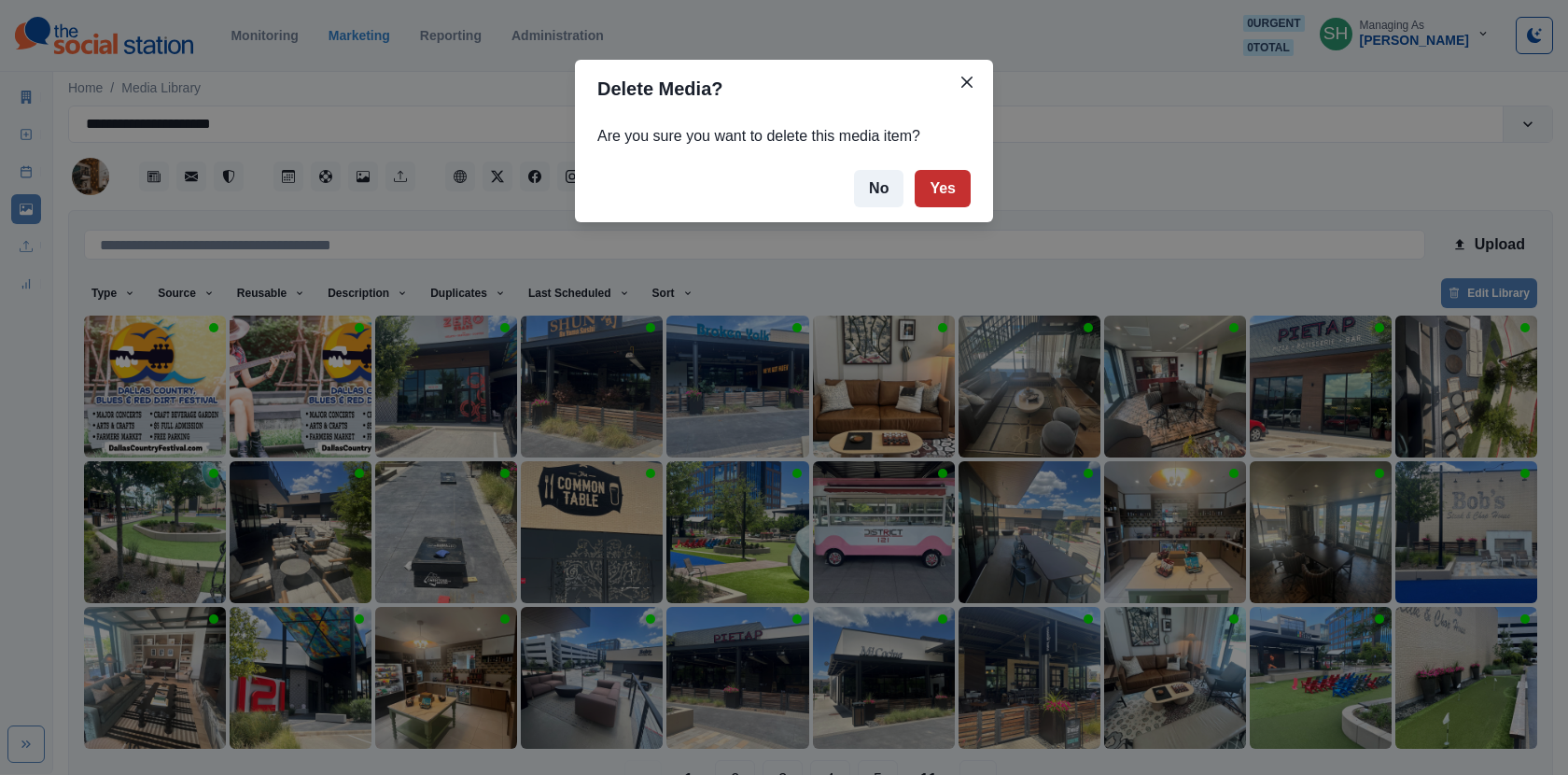
click at [951, 196] on button "Yes" at bounding box center [943, 189] width 56 height 38
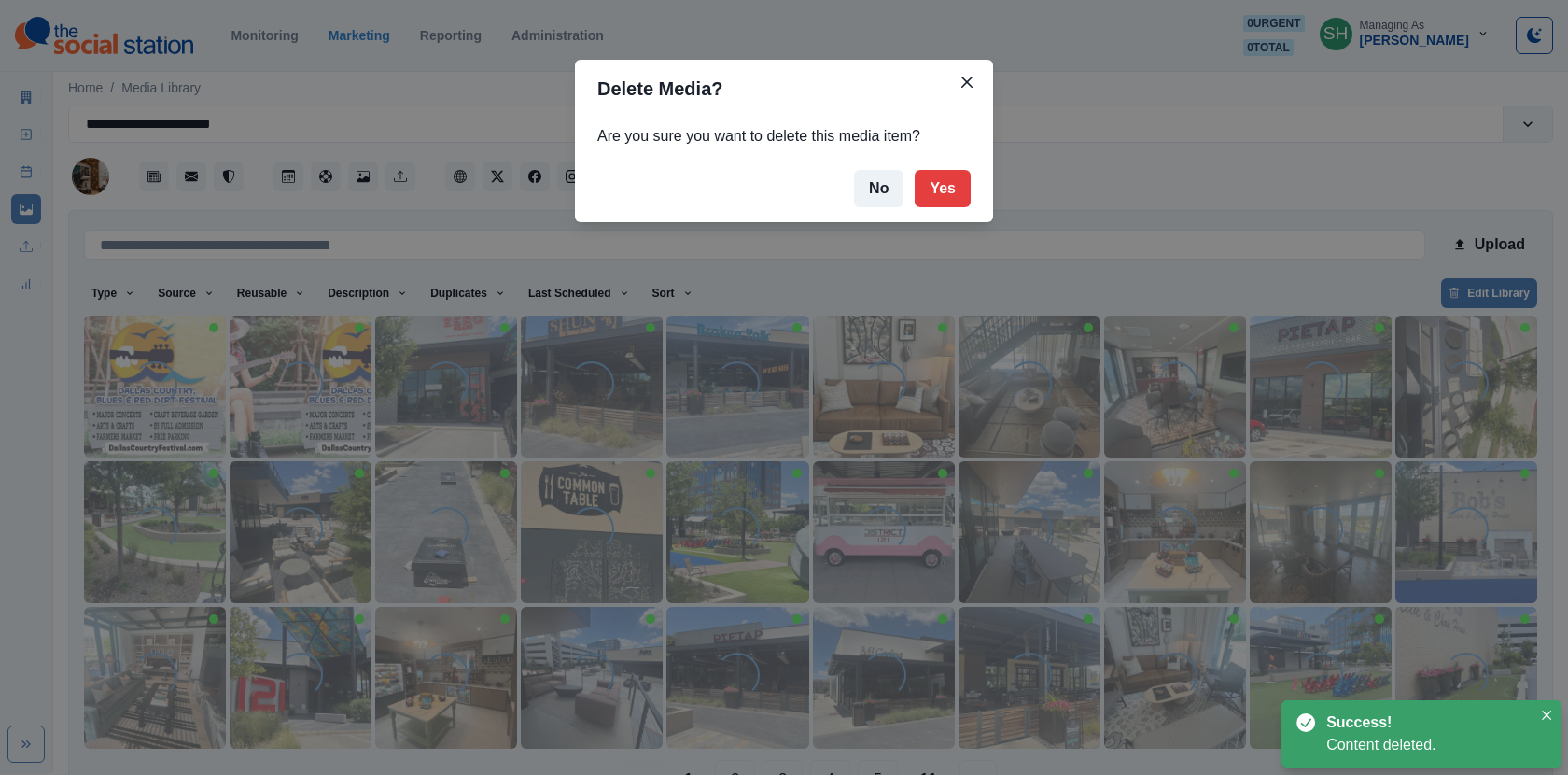
click at [156, 397] on div "Delete Media? Are you sure you want to delete this media item? No Yes" at bounding box center [784, 387] width 1568 height 775
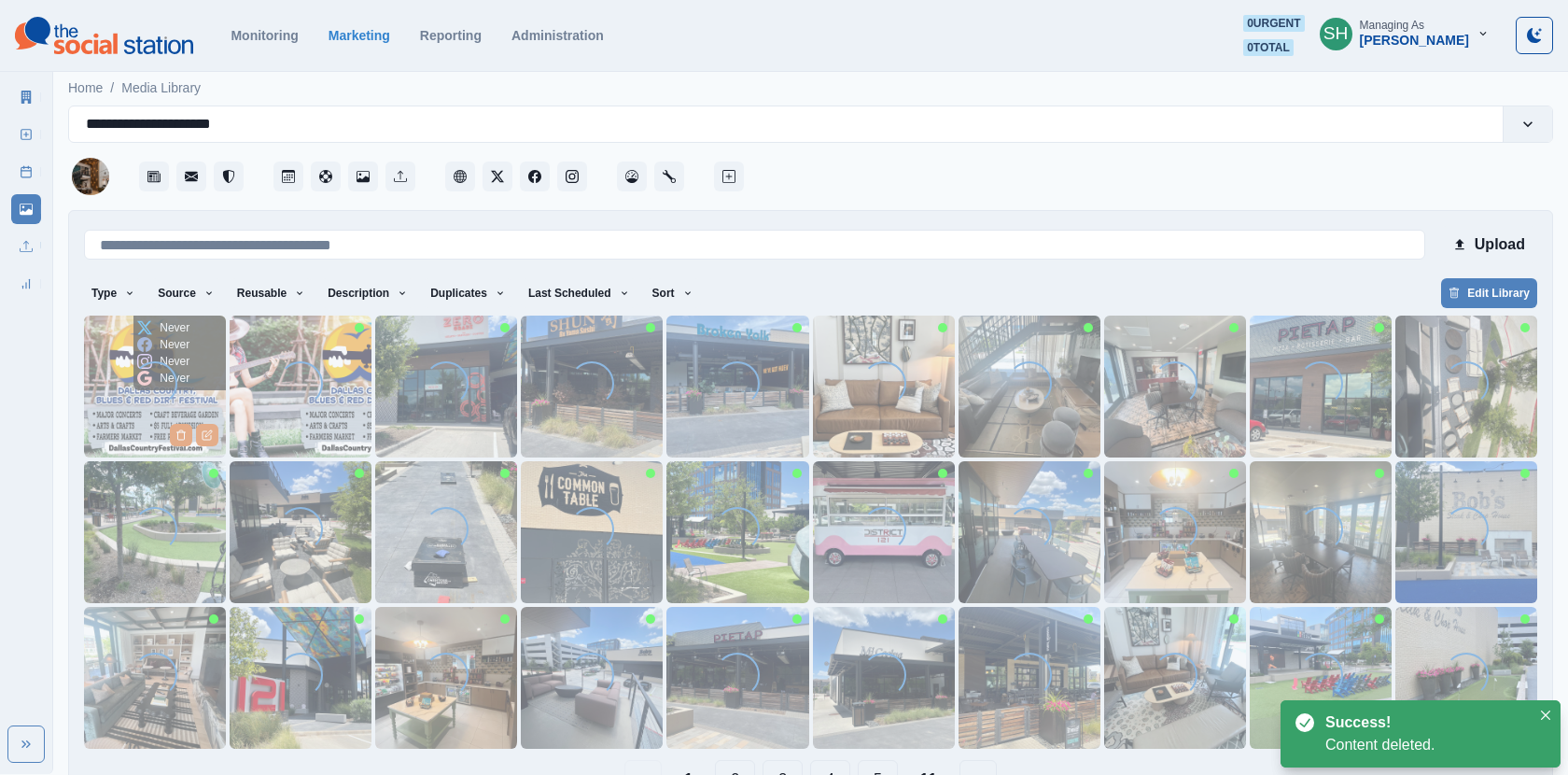
click at [116, 410] on img at bounding box center [155, 386] width 142 height 142
